Goal: Task Accomplishment & Management: Complete application form

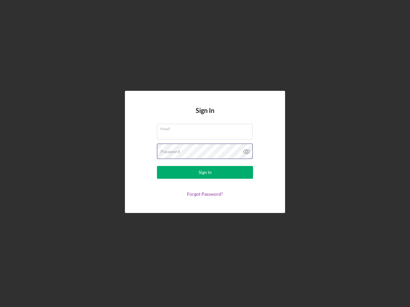
click at [205, 154] on div "Password" at bounding box center [205, 152] width 96 height 16
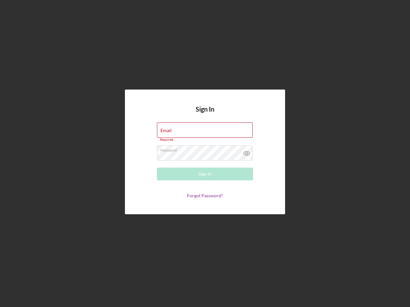
click at [247, 152] on icon at bounding box center [247, 153] width 16 height 16
